Goal: Contribute content: Add original content to the website for others to see

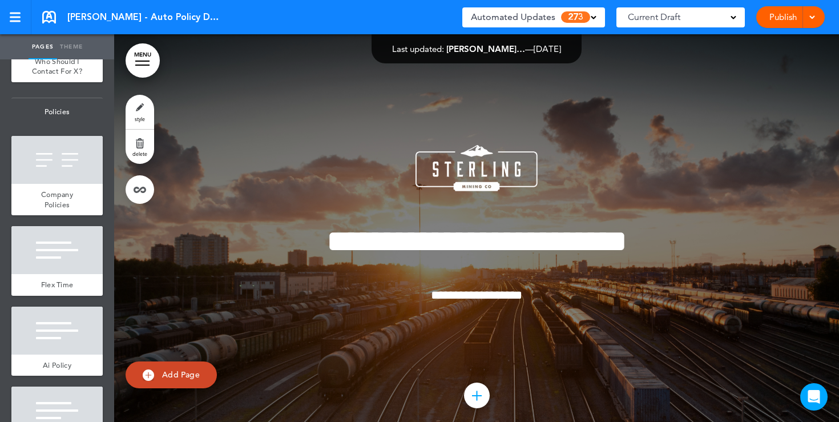
scroll to position [952, 0]
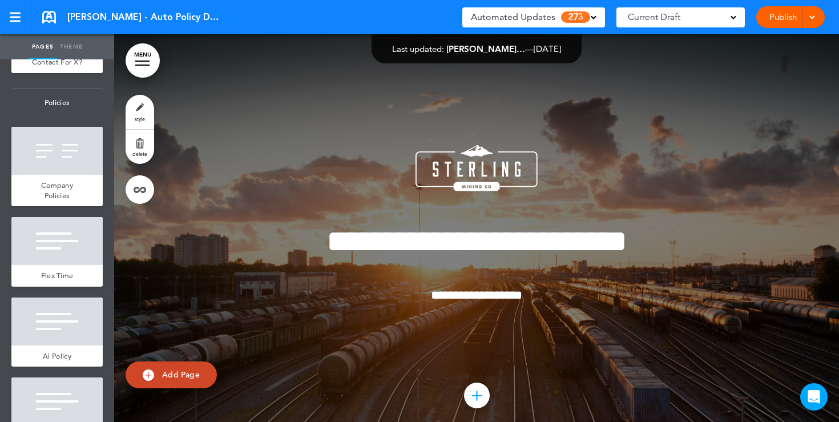
click at [62, 224] on div at bounding box center [56, 241] width 91 height 48
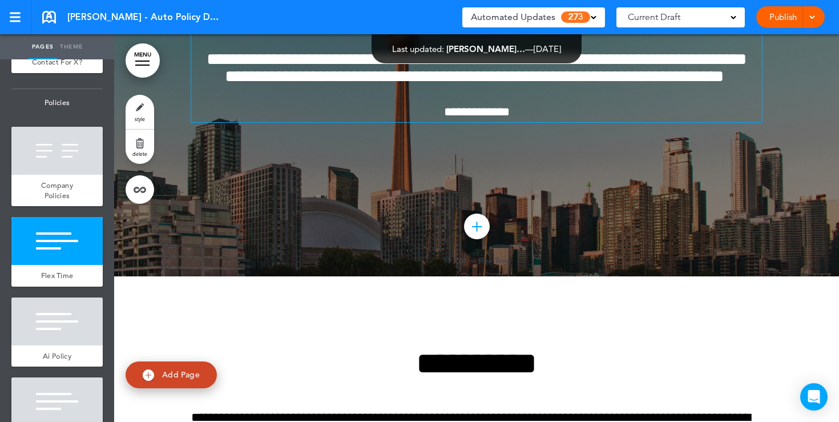
scroll to position [7976, 0]
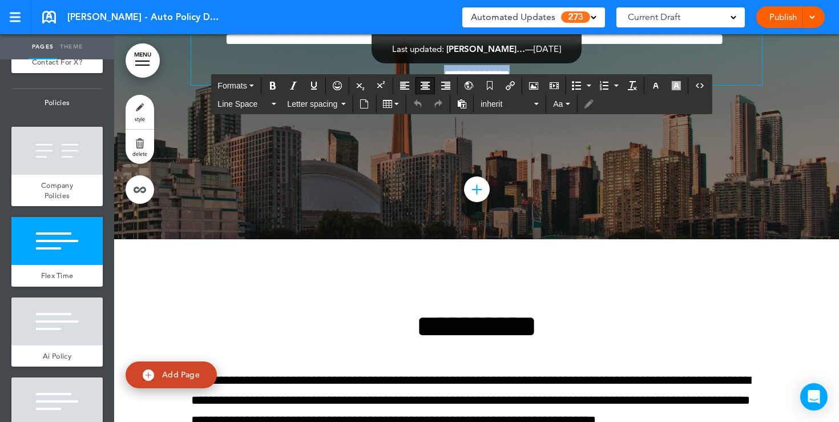
drag, startPoint x: 537, startPoint y: 290, endPoint x: 420, endPoint y: 289, distance: 117.0
click at [421, 85] on p "**********" at bounding box center [476, 75] width 571 height 20
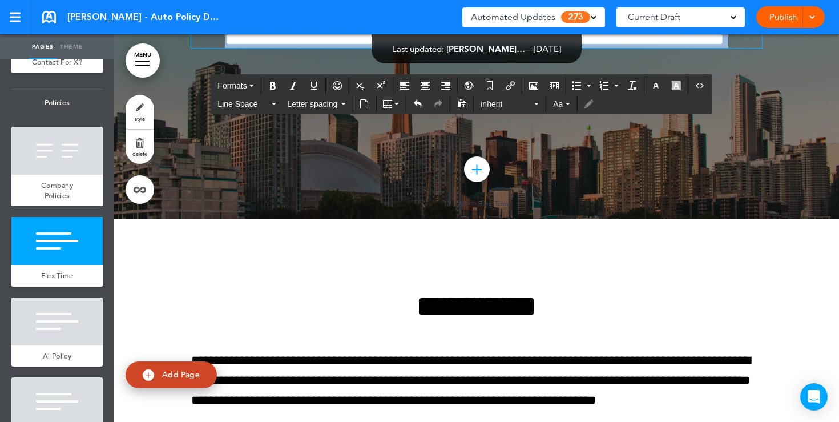
drag, startPoint x: 509, startPoint y: 260, endPoint x: 408, endPoint y: 165, distance: 138.9
click at [408, 48] on div "**********" at bounding box center [476, 1] width 571 height 94
click at [659, 84] on icon "button" at bounding box center [655, 85] width 9 height 9
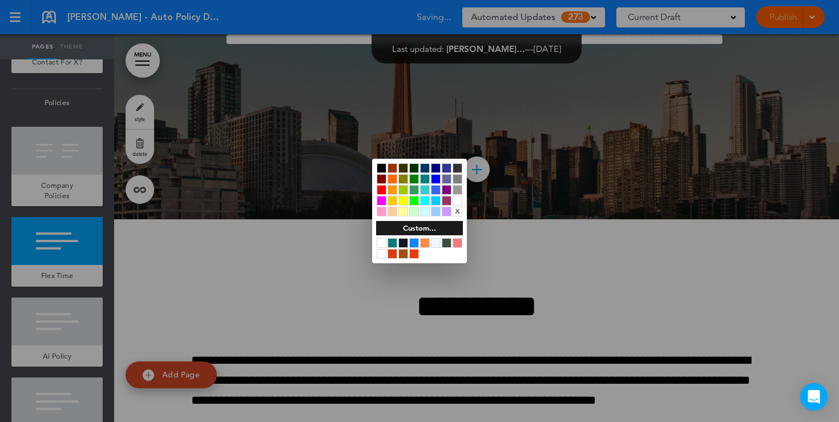
click at [384, 170] on div at bounding box center [382, 168] width 10 height 10
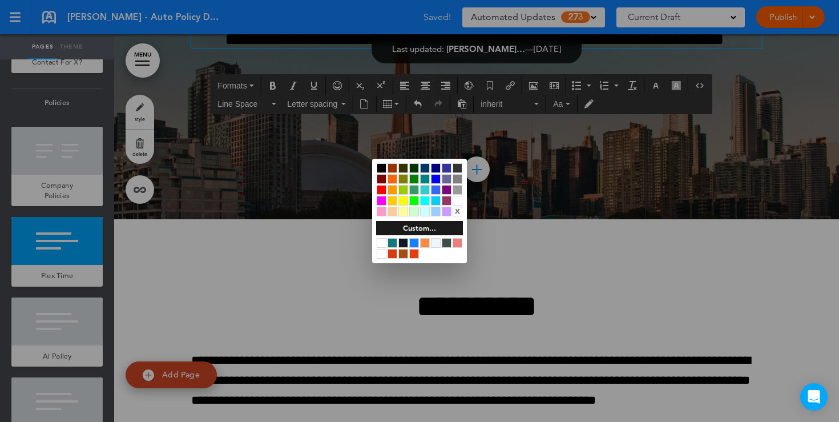
click at [285, 287] on div at bounding box center [419, 211] width 839 height 422
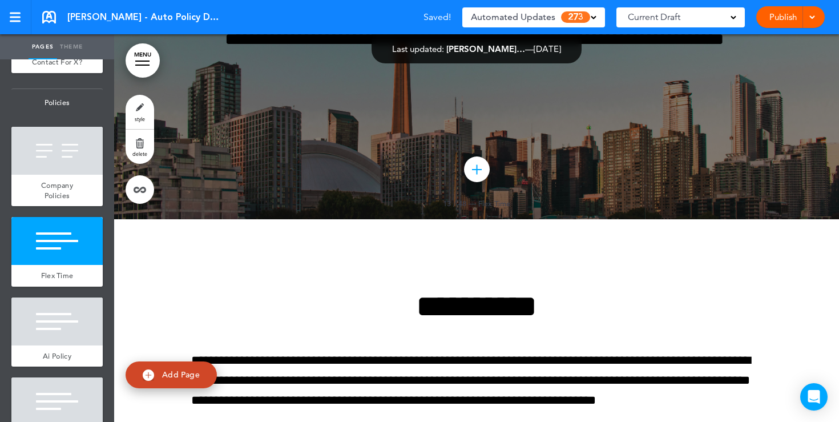
click at [138, 111] on link "style" at bounding box center [140, 112] width 29 height 34
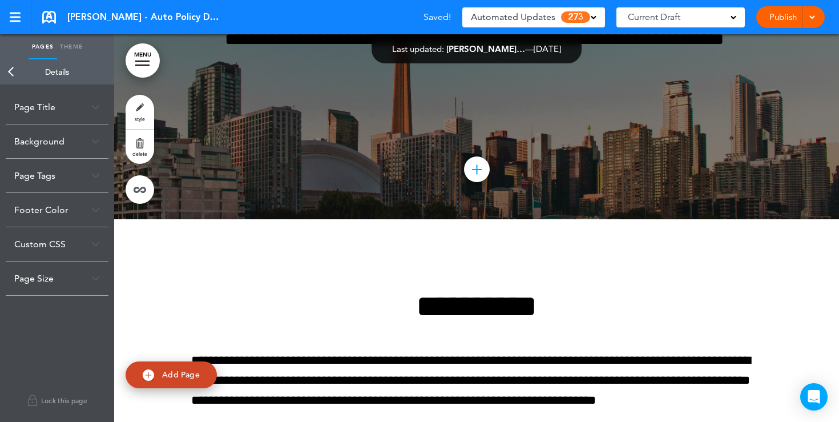
click at [96, 139] on img at bounding box center [95, 141] width 9 height 6
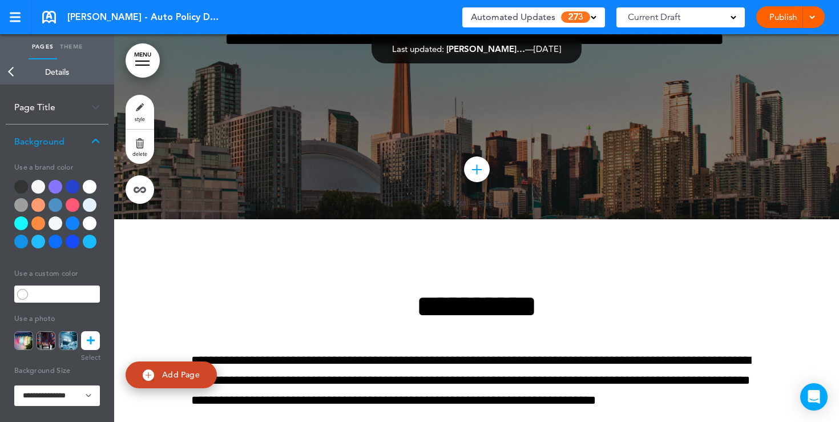
click at [94, 191] on div at bounding box center [90, 187] width 14 height 14
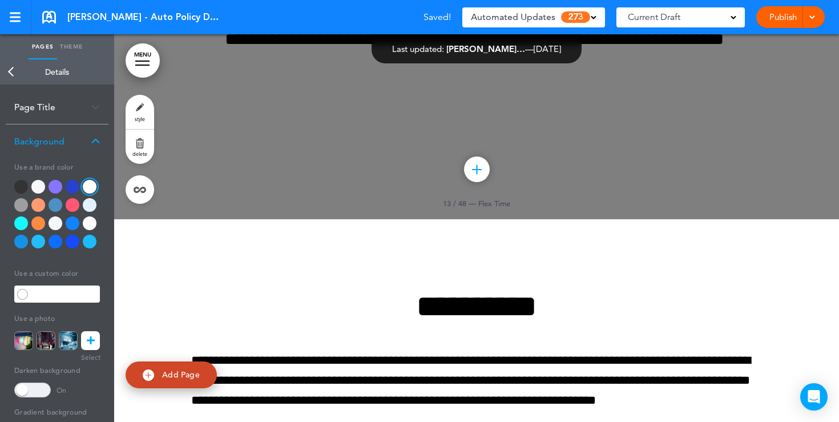
click at [32, 389] on span at bounding box center [32, 389] width 37 height 15
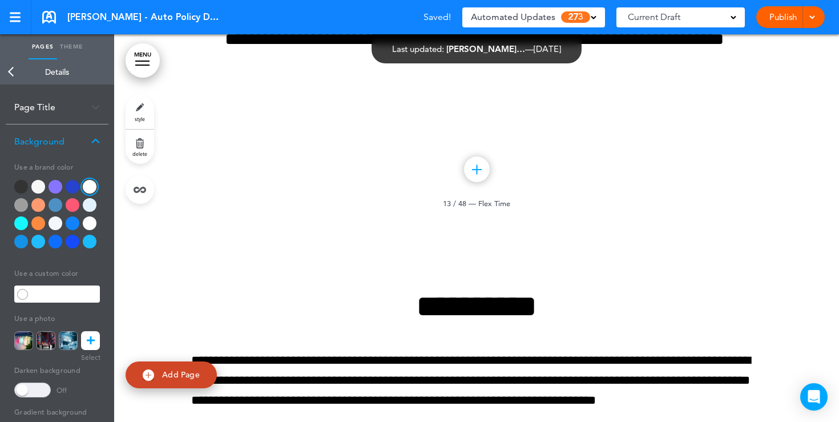
click at [10, 73] on link "Back" at bounding box center [11, 71] width 23 height 25
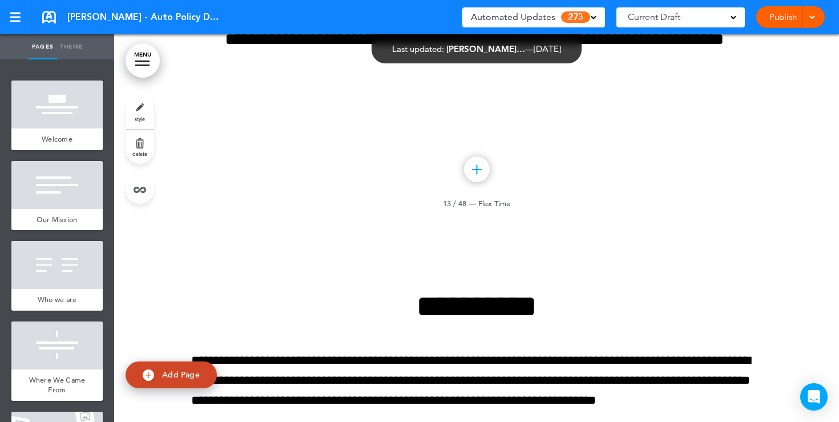
click at [61, 88] on div at bounding box center [56, 104] width 91 height 48
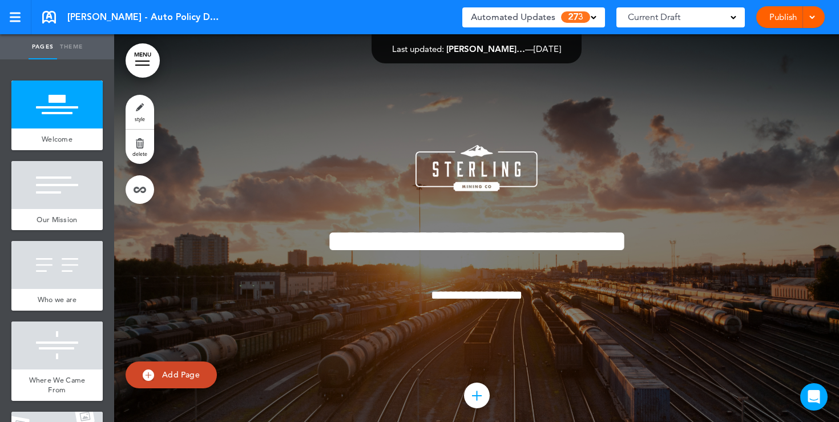
click at [594, 18] on span at bounding box center [594, 17] width 6 height 6
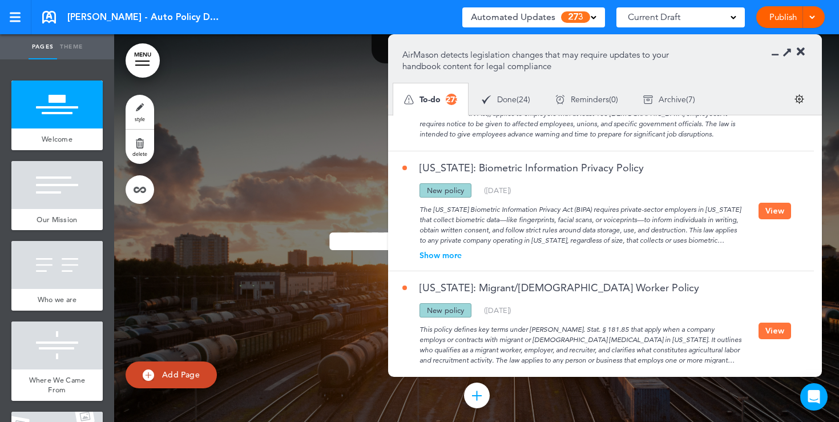
scroll to position [202, 0]
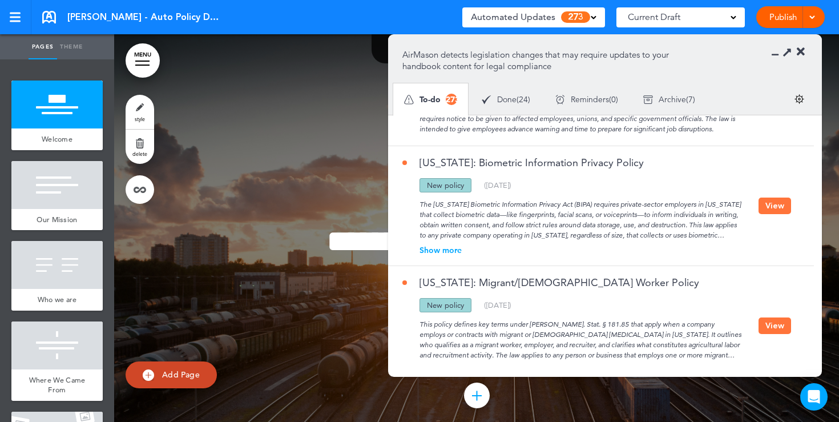
drag, startPoint x: 466, startPoint y: 183, endPoint x: 425, endPoint y: 183, distance: 40.5
click at [427, 183] on div "New policy" at bounding box center [446, 185] width 52 height 14
click at [453, 248] on div "Show more" at bounding box center [580, 250] width 356 height 8
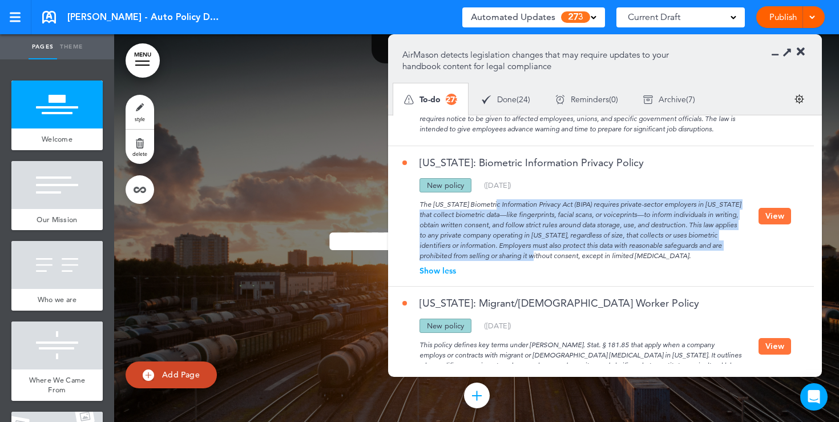
drag, startPoint x: 514, startPoint y: 255, endPoint x: 447, endPoint y: 207, distance: 82.2
click at [447, 207] on div "The [US_STATE] Biometric Information Privacy Act (BIPA) requires private-sector…" at bounding box center [580, 226] width 356 height 69
click at [589, 231] on div "The [US_STATE] Biometric Information Privacy Act (BIPA) requires private-sector…" at bounding box center [580, 226] width 356 height 69
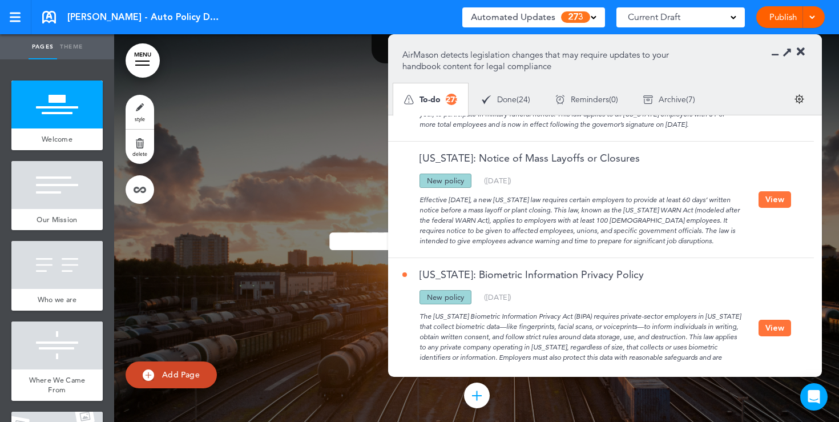
scroll to position [84, 0]
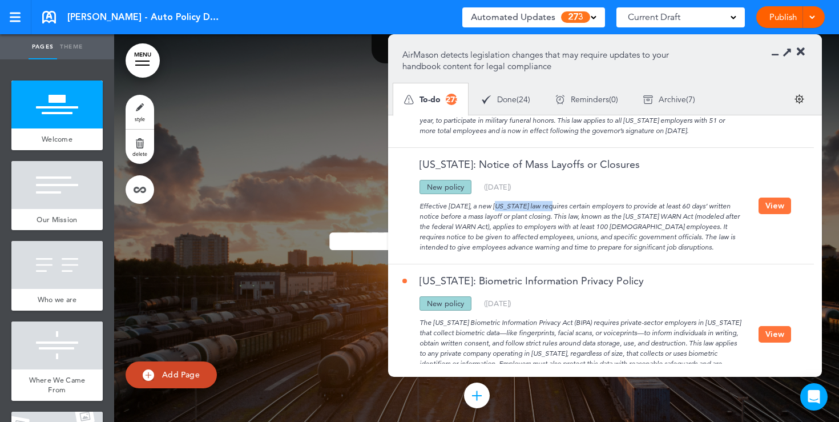
drag, startPoint x: 512, startPoint y: 207, endPoint x: 457, endPoint y: 207, distance: 54.8
click at [457, 207] on div "Effective [DATE], a new [US_STATE] law requires certain employers to provide at…" at bounding box center [580, 223] width 356 height 58
click at [592, 248] on div "Effective [DATE], a new [US_STATE] law requires certain employers to provide at…" at bounding box center [580, 223] width 356 height 58
click at [768, 206] on button "View" at bounding box center [775, 206] width 33 height 17
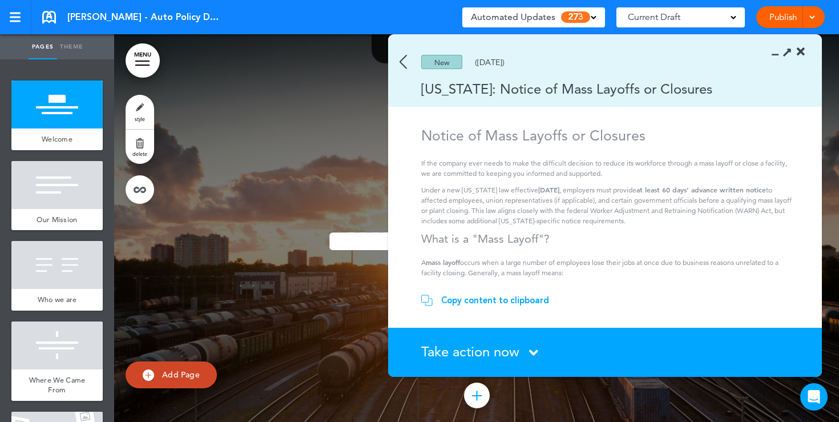
click at [405, 66] on img at bounding box center [403, 62] width 7 height 14
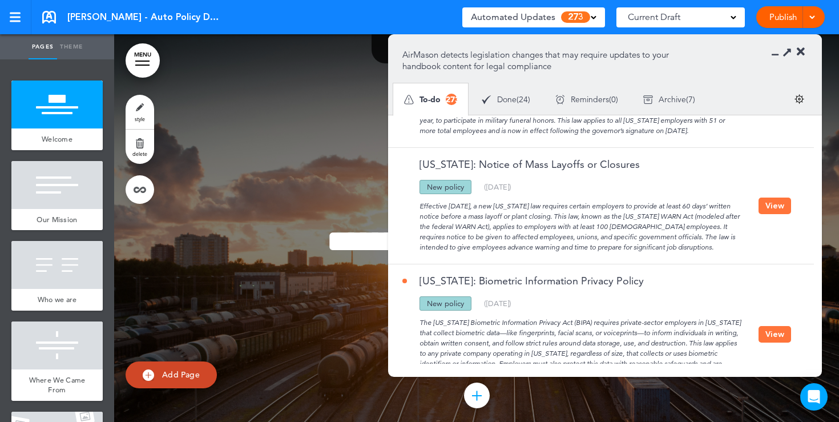
drag, startPoint x: 466, startPoint y: 188, endPoint x: 428, endPoint y: 188, distance: 38.2
click at [428, 188] on div "New policy" at bounding box center [446, 187] width 52 height 14
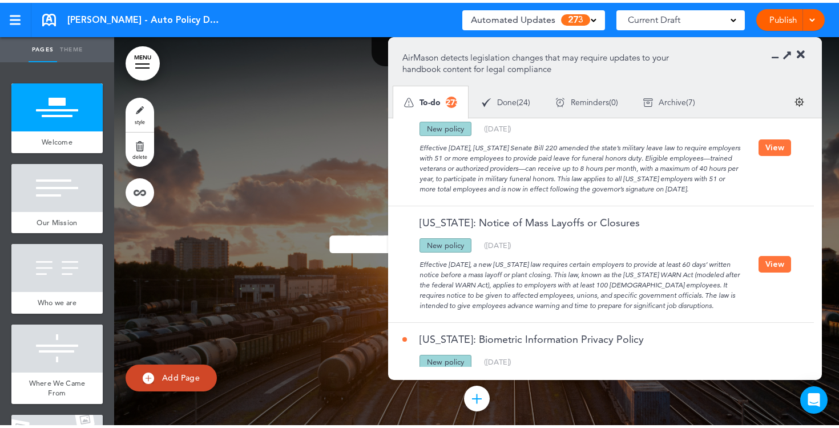
scroll to position [0, 0]
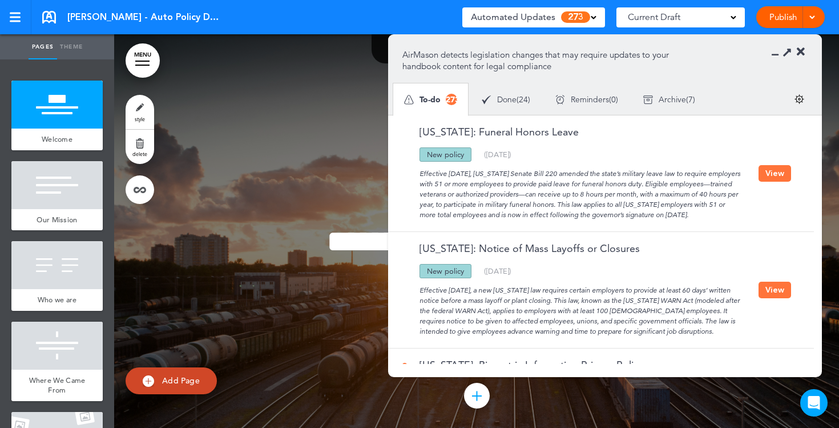
click at [801, 55] on icon at bounding box center [801, 51] width 8 height 11
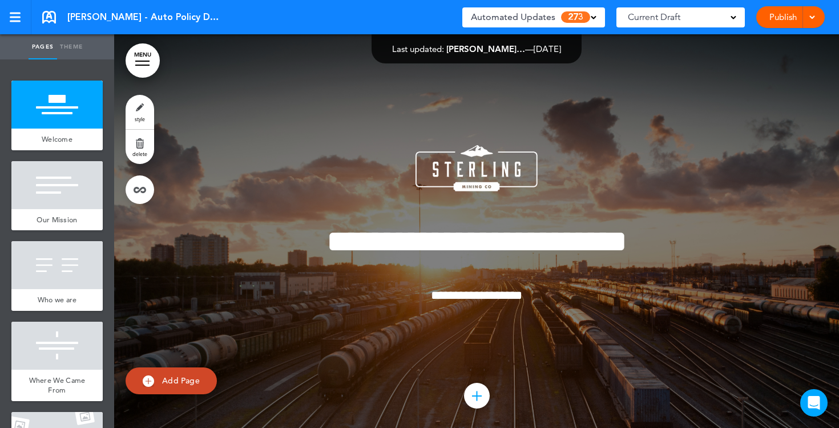
click at [733, 19] on div "Current Draft" at bounding box center [681, 17] width 128 height 20
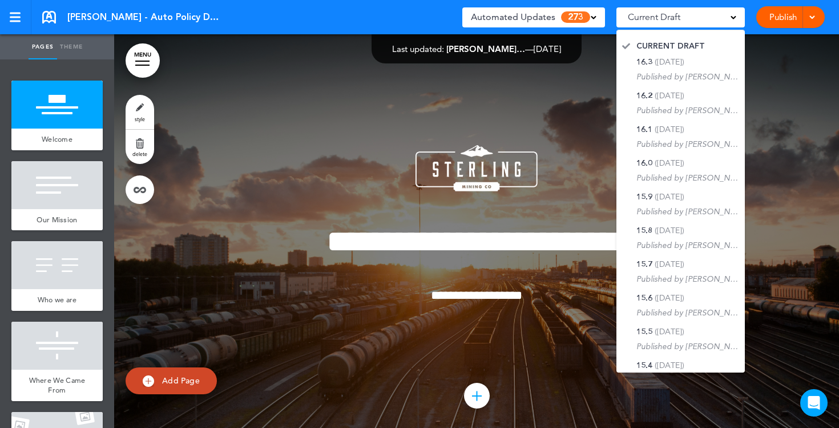
click at [764, 82] on div at bounding box center [476, 239] width 725 height 411
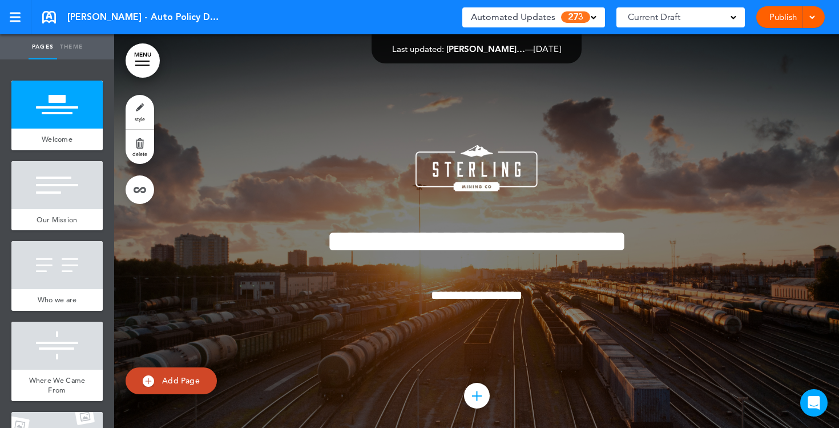
drag, startPoint x: 577, startPoint y: 53, endPoint x: 386, endPoint y: 50, distance: 190.7
click at [386, 50] on div "Last updated: [PERSON_NAME]… — [DATE] — Show for Employees: On Every Page Hide …" at bounding box center [477, 48] width 210 height 29
click at [437, 86] on div at bounding box center [476, 239] width 725 height 411
click at [143, 65] on div at bounding box center [142, 65] width 14 height 1
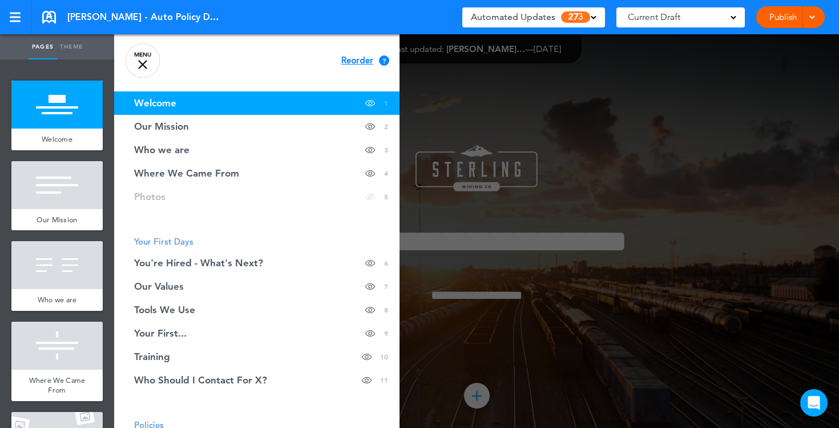
click at [140, 68] on link "MENU" at bounding box center [143, 60] width 34 height 34
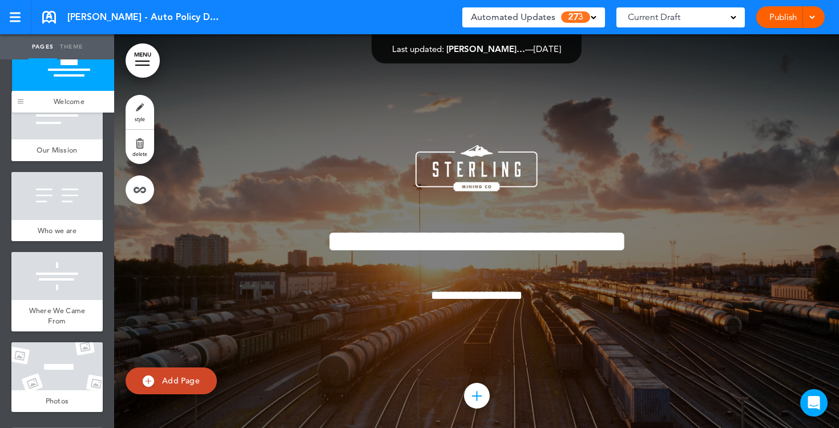
drag, startPoint x: 19, startPoint y: 143, endPoint x: 19, endPoint y: 106, distance: 37.7
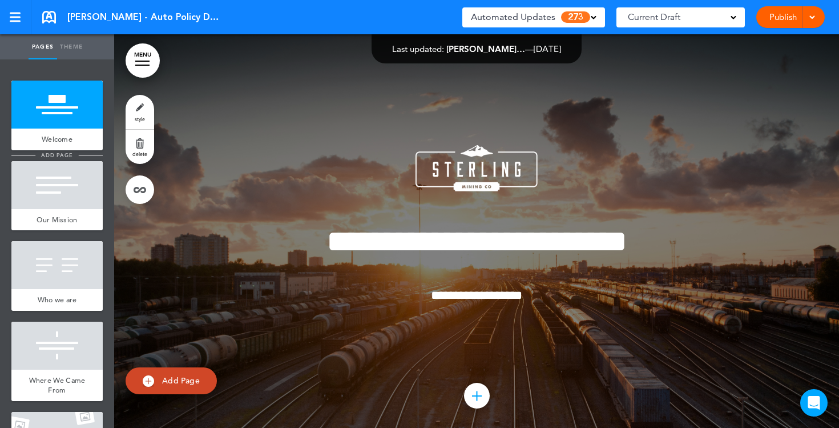
click at [65, 156] on span "add page" at bounding box center [56, 154] width 43 height 7
type input "********"
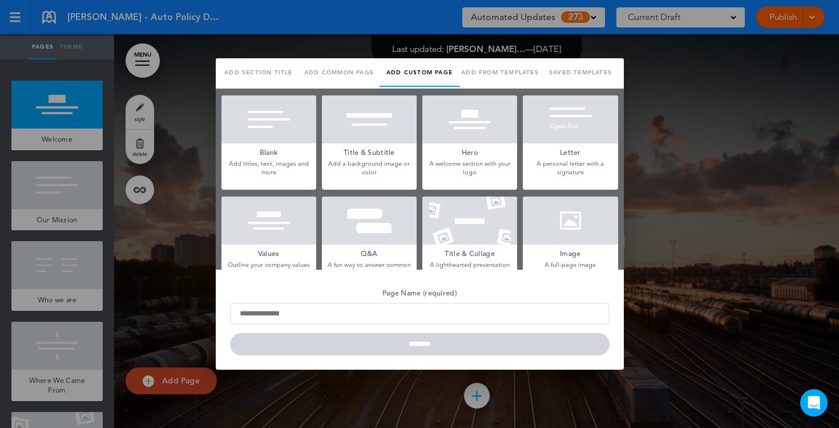
click at [287, 160] on p "Add titles, text, images and more" at bounding box center [269, 168] width 95 height 18
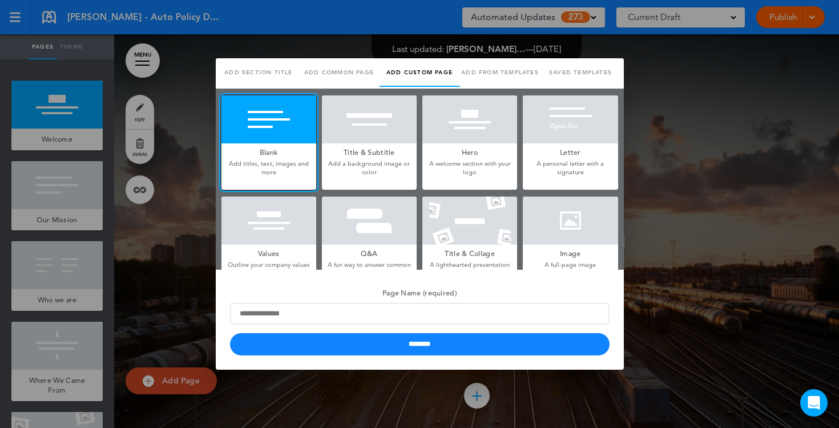
click at [370, 152] on h5 "Title & Subtitle" at bounding box center [369, 151] width 95 height 16
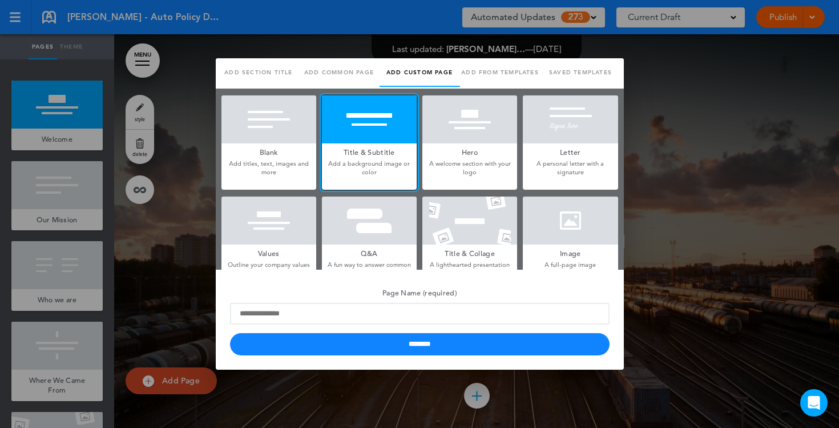
click at [515, 153] on h5 "Hero" at bounding box center [469, 151] width 95 height 16
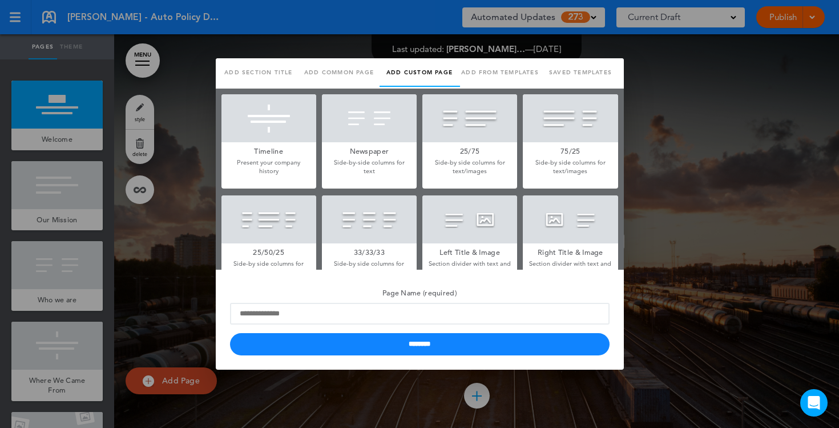
click at [476, 228] on div at bounding box center [469, 219] width 95 height 48
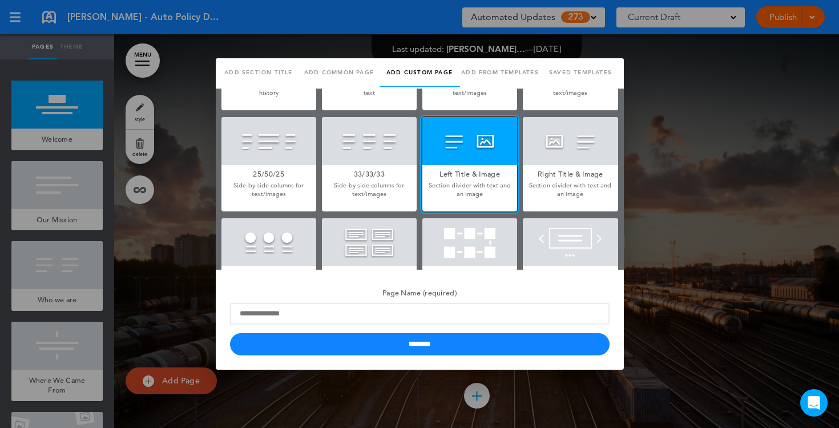
scroll to position [303, 0]
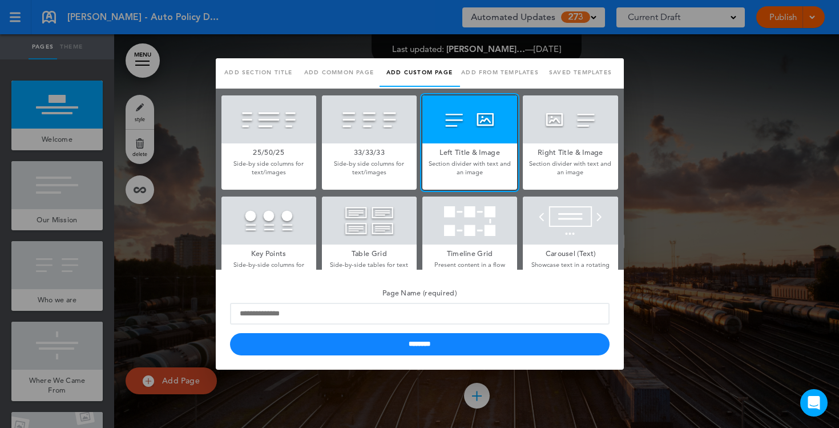
click at [711, 144] on div at bounding box center [419, 214] width 839 height 428
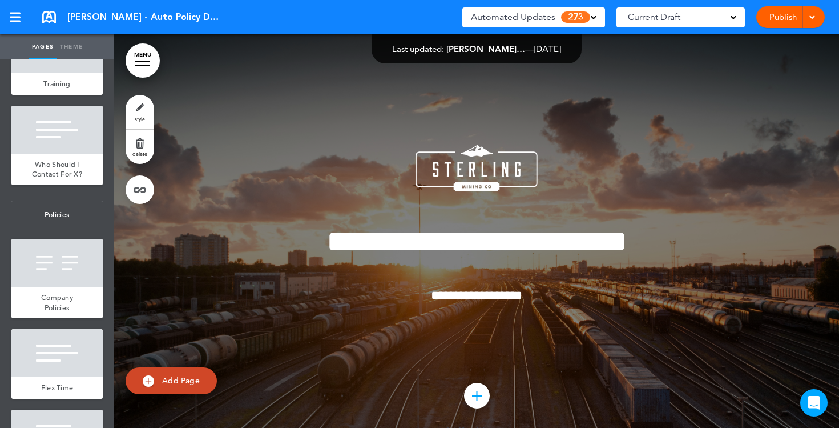
scroll to position [882, 0]
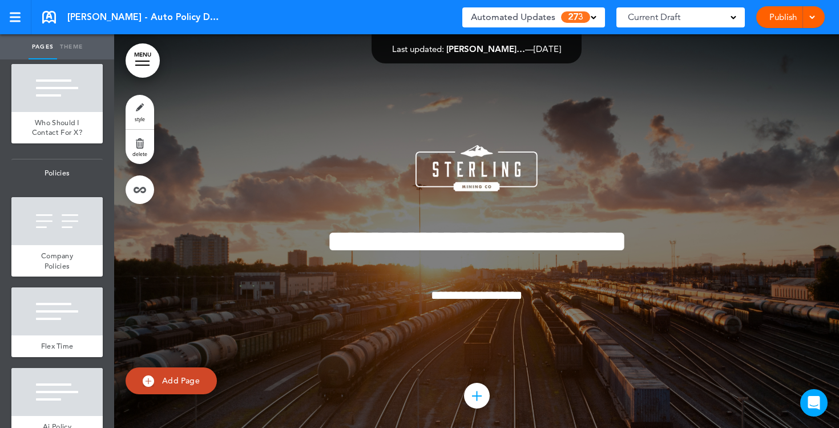
click at [65, 309] on div at bounding box center [56, 311] width 91 height 48
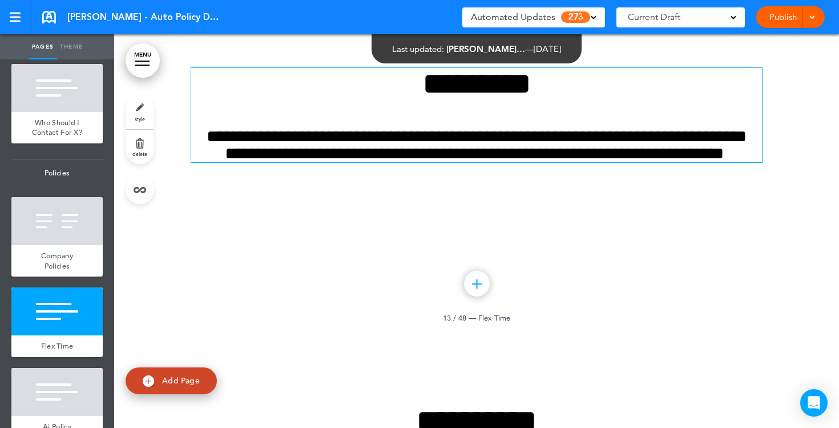
scroll to position [7976, 0]
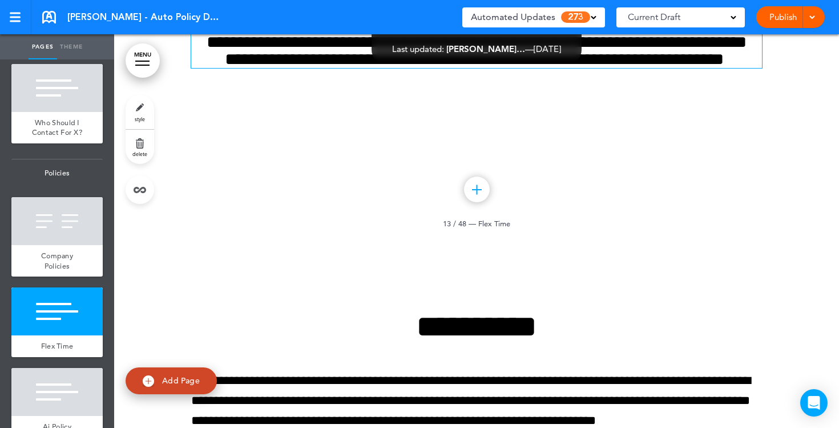
click at [518, 68] on h6 "**********" at bounding box center [476, 51] width 571 height 34
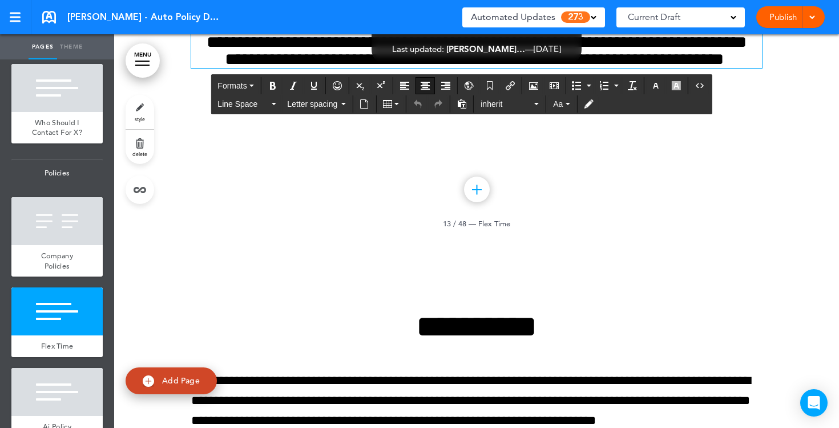
scroll to position [7957, 0]
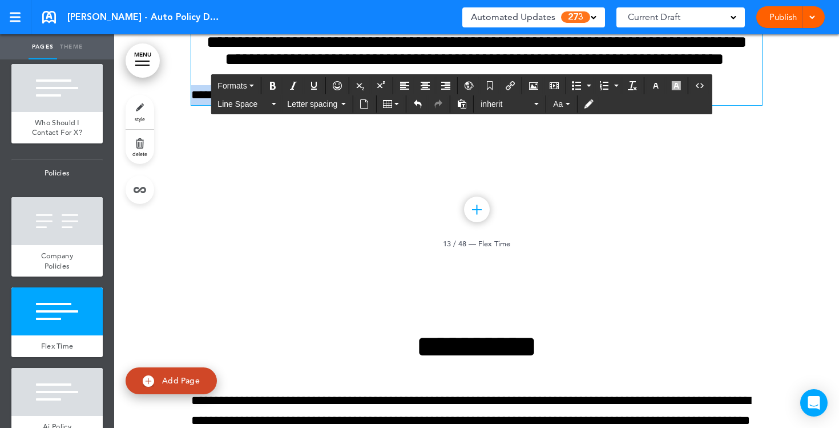
drag, startPoint x: 308, startPoint y: 312, endPoint x: 192, endPoint y: 313, distance: 115.9
click at [192, 105] on p "**********" at bounding box center [476, 95] width 571 height 20
click at [429, 85] on icon "Align center" at bounding box center [425, 85] width 9 height 9
click at [656, 90] on button "button" at bounding box center [656, 86] width 18 height 16
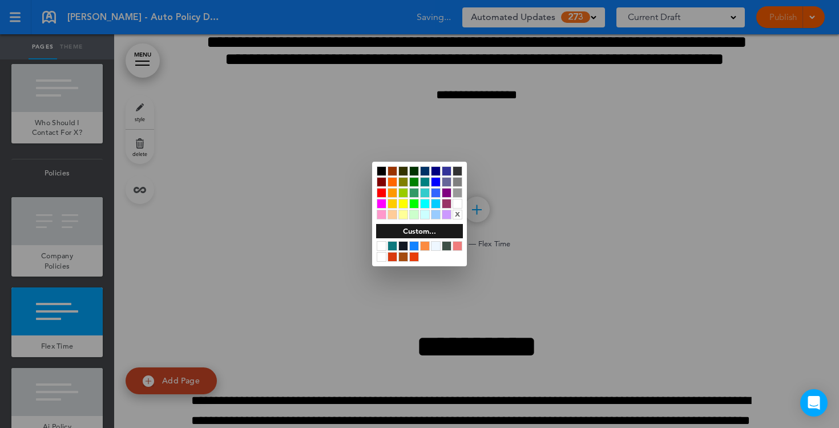
click at [380, 182] on div at bounding box center [382, 182] width 10 height 10
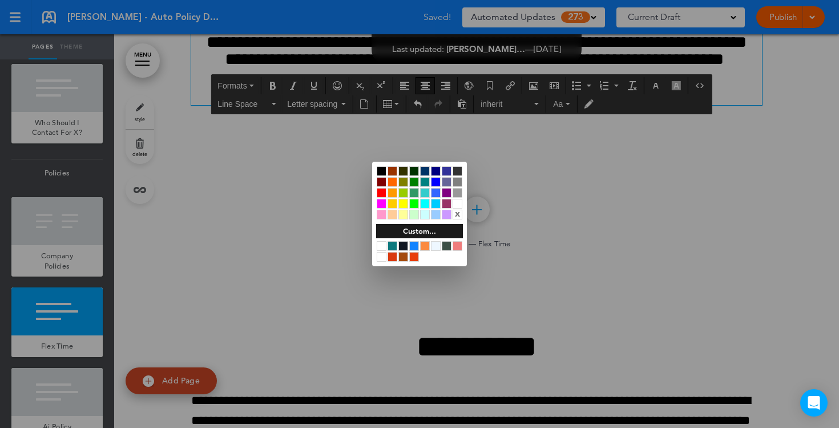
click at [506, 279] on div at bounding box center [419, 214] width 839 height 428
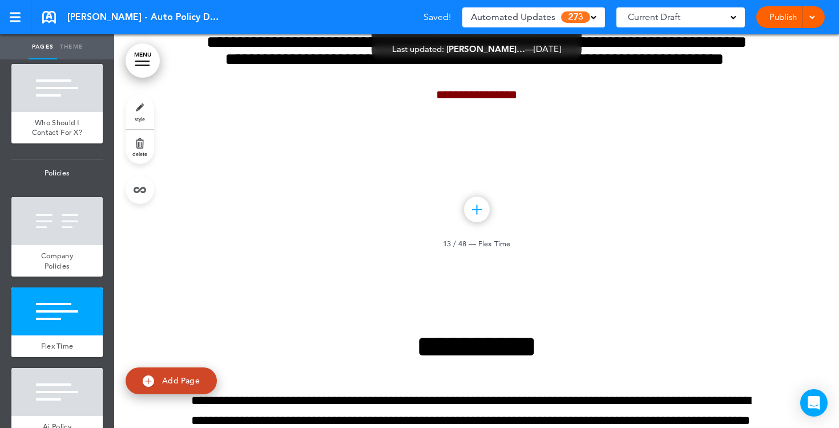
click at [135, 116] on span "style" at bounding box center [140, 118] width 10 height 7
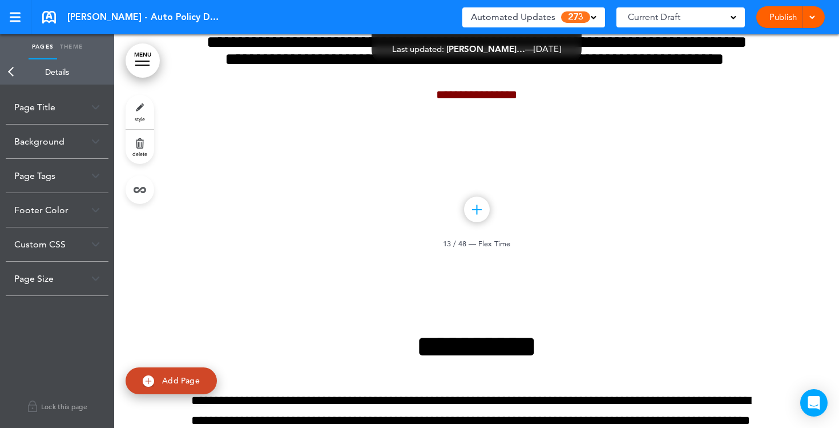
click at [82, 152] on div "Background" at bounding box center [57, 141] width 103 height 34
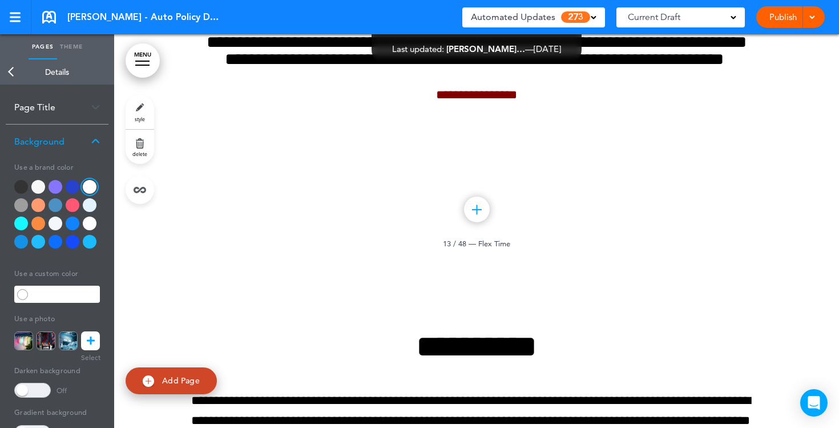
click at [37, 201] on div at bounding box center [38, 205] width 14 height 14
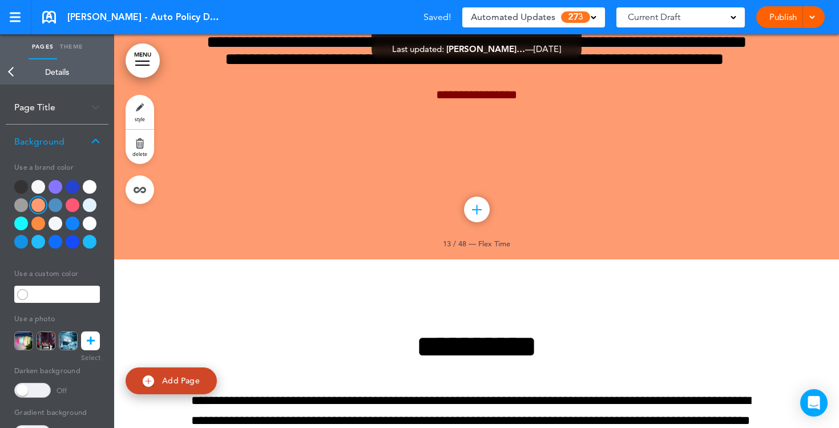
click at [74, 223] on div at bounding box center [73, 223] width 14 height 14
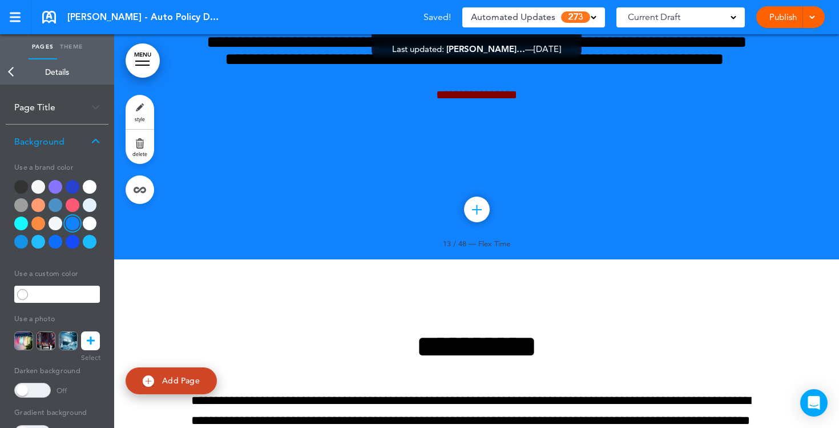
click at [90, 343] on icon at bounding box center [91, 340] width 8 height 19
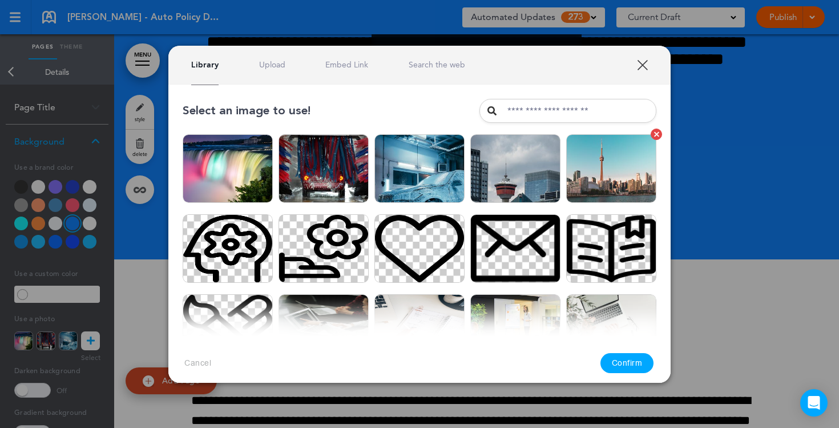
click at [618, 175] on img at bounding box center [611, 168] width 90 height 69
click at [617, 364] on button "Confirm" at bounding box center [628, 363] width 54 height 20
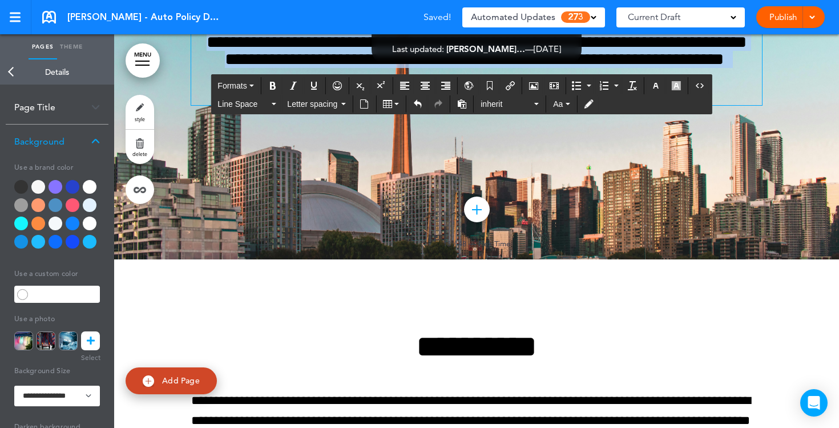
drag, startPoint x: 551, startPoint y: 312, endPoint x: 390, endPoint y: 190, distance: 202.1
click at [390, 105] on div "**********" at bounding box center [476, 39] width 571 height 131
click at [657, 86] on icon "button" at bounding box center [655, 85] width 9 height 9
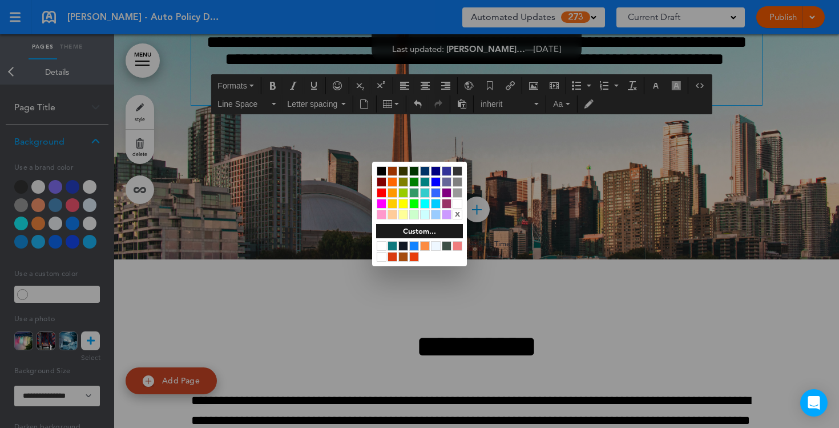
click at [460, 204] on div at bounding box center [458, 204] width 10 height 10
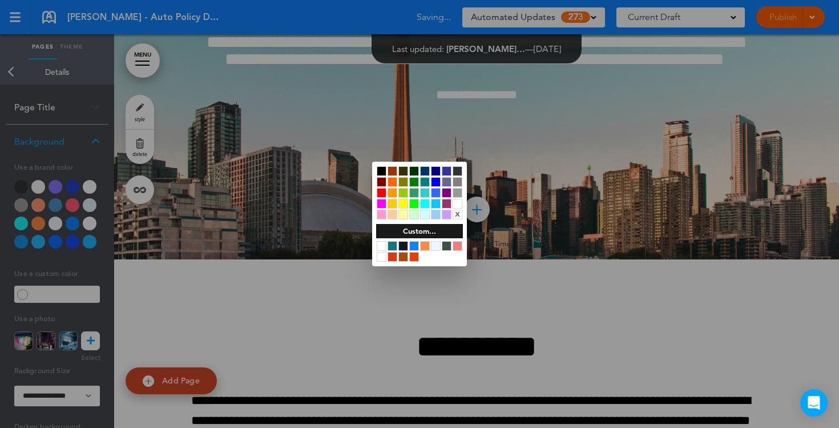
click at [528, 147] on div at bounding box center [419, 214] width 839 height 428
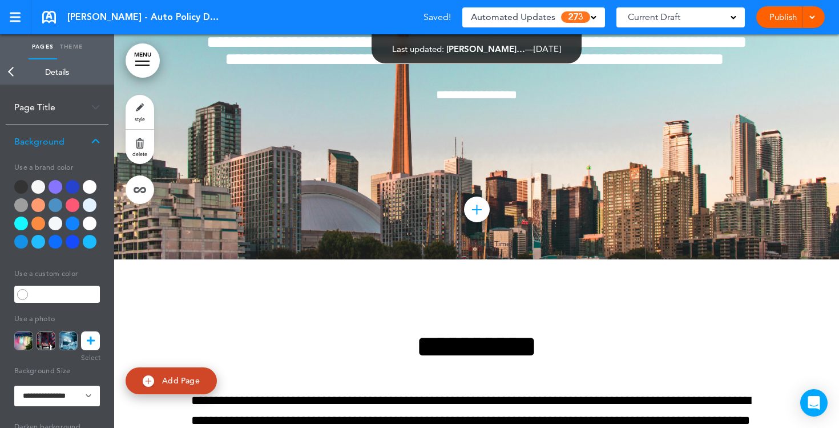
scroll to position [53, 0]
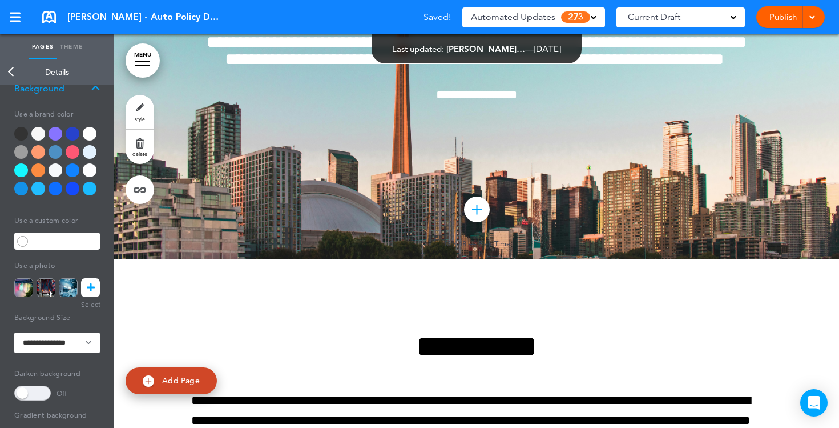
click at [31, 390] on span at bounding box center [32, 392] width 37 height 15
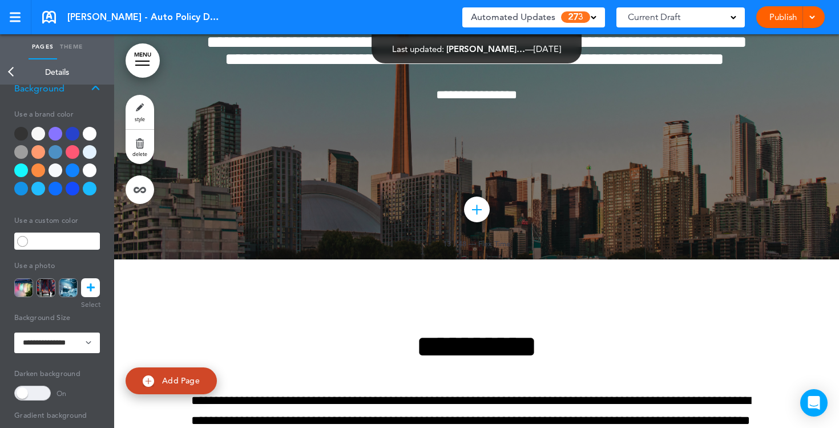
click at [651, 119] on div at bounding box center [476, 53] width 725 height 411
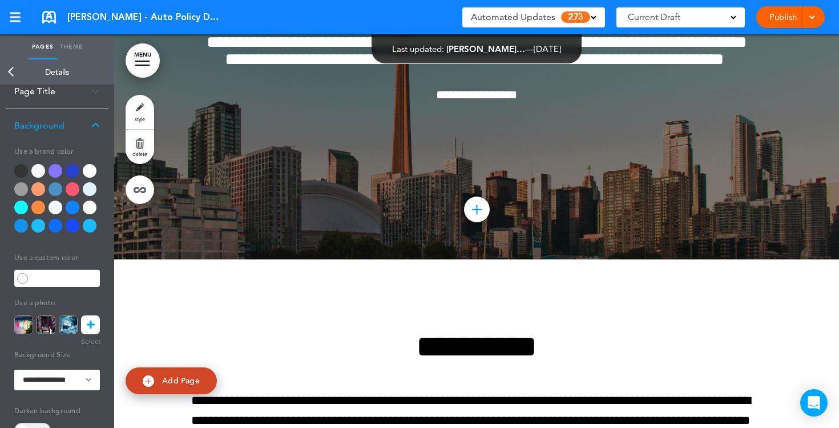
click at [736, 23] on div "Current Draft" at bounding box center [681, 17] width 128 height 20
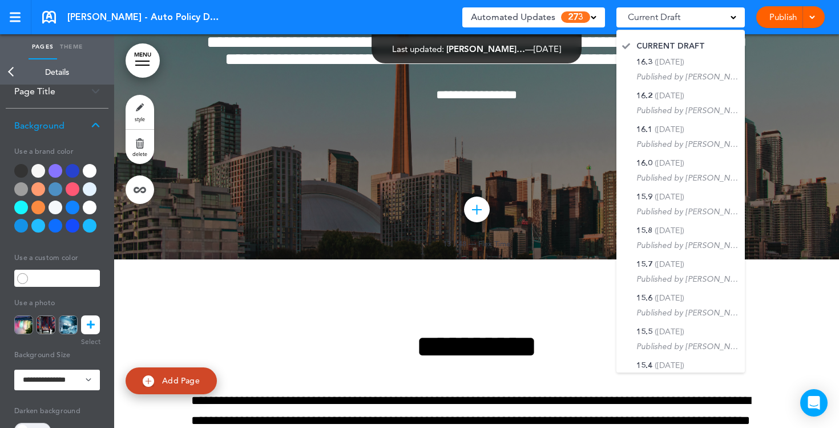
click at [762, 102] on div at bounding box center [476, 53] width 725 height 411
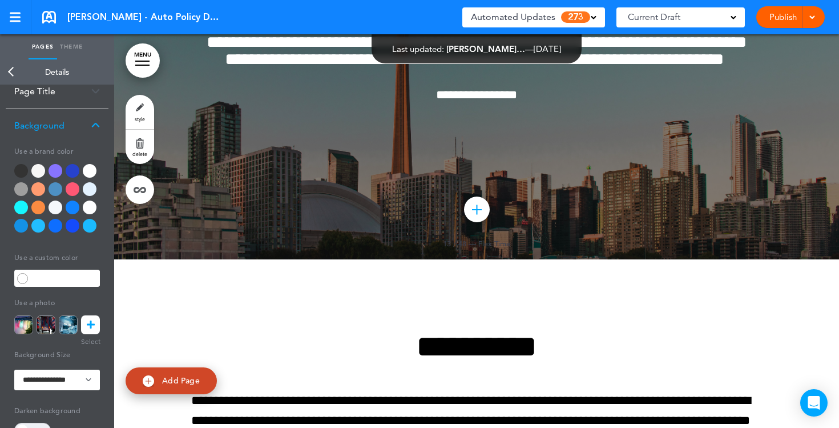
click at [738, 23] on div "Current Draft" at bounding box center [681, 17] width 128 height 20
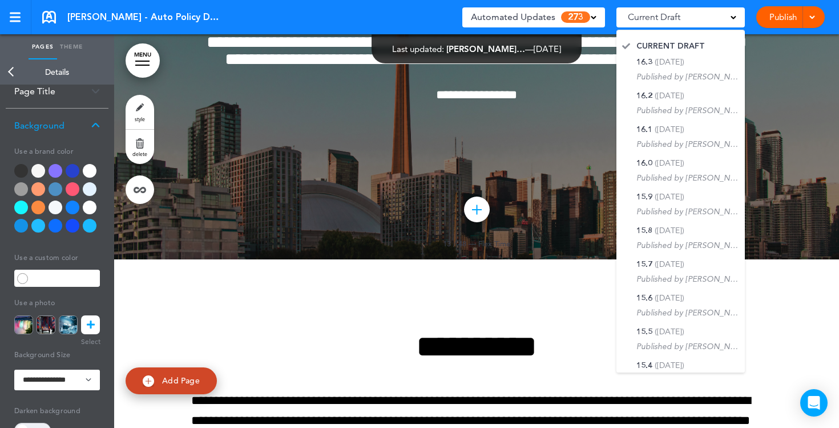
click at [563, 78] on div at bounding box center [476, 53] width 725 height 411
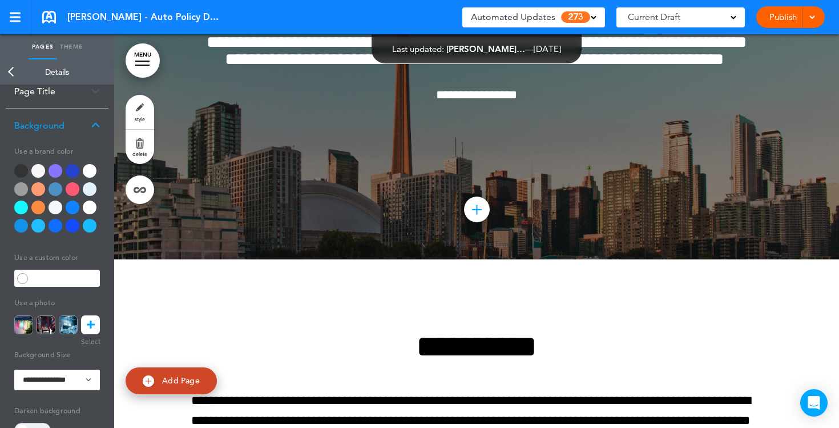
drag, startPoint x: 574, startPoint y: 50, endPoint x: 381, endPoint y: 48, distance: 193.0
click at [381, 48] on div "Last updated: [PERSON_NAME]… — [DATE] — Show for Employees: On Every Page Hide …" at bounding box center [477, 48] width 210 height 29
click at [564, 67] on span "**********" at bounding box center [477, 51] width 540 height 34
drag, startPoint x: 574, startPoint y: 52, endPoint x: 381, endPoint y: 51, distance: 192.4
click at [381, 51] on div "Last updated: [PERSON_NAME]… — [DATE] — Show for Employees: On Every Page Hide …" at bounding box center [477, 48] width 210 height 29
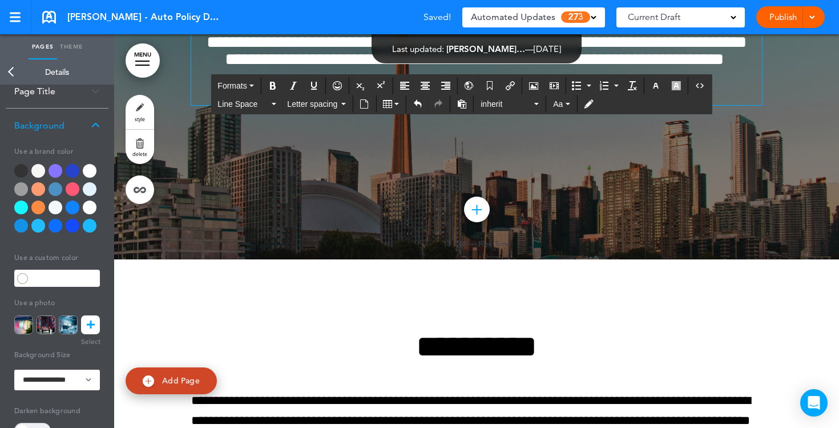
click at [776, 19] on div "Publish Publish Preview Draft" at bounding box center [790, 17] width 69 height 22
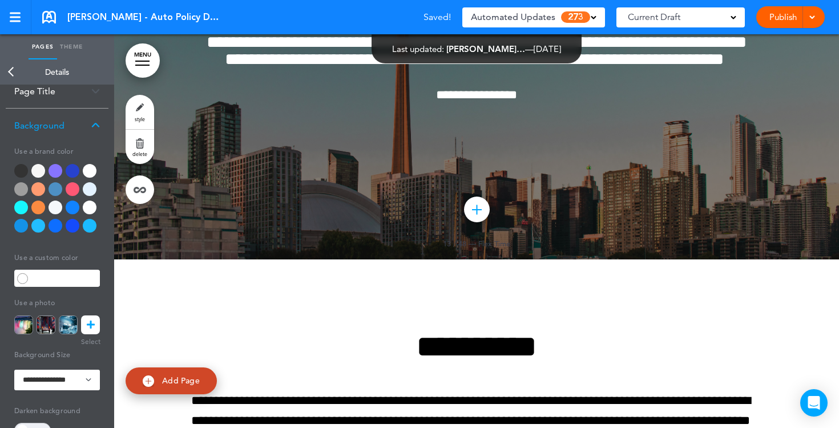
click at [774, 17] on link "Publish" at bounding box center [783, 17] width 36 height 22
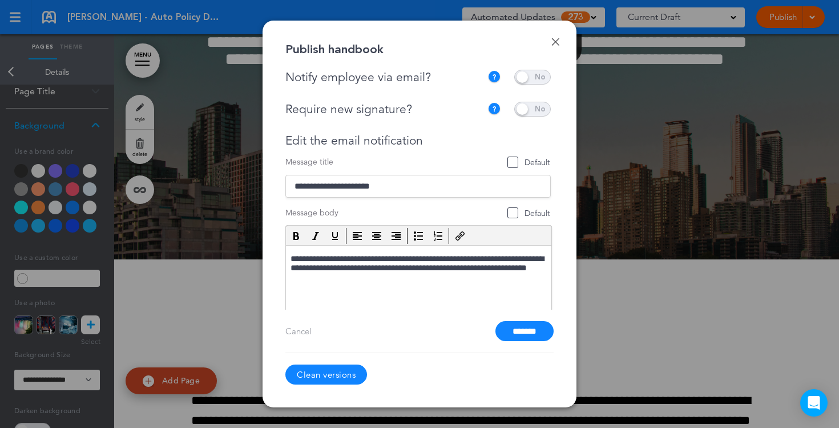
click at [533, 110] on span at bounding box center [532, 109] width 37 height 15
click at [555, 45] on link "Done" at bounding box center [555, 42] width 8 height 8
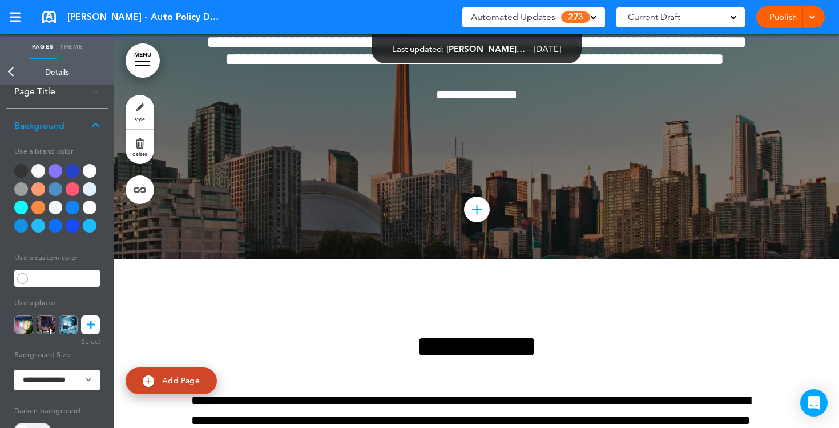
click at [9, 74] on link "Back" at bounding box center [11, 71] width 23 height 25
